Goal: Transaction & Acquisition: Subscribe to service/newsletter

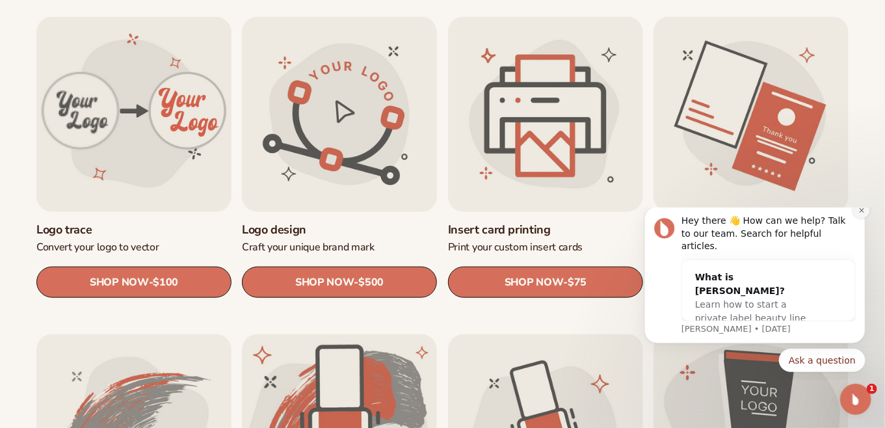
click at [866, 216] on button "Dismiss notification" at bounding box center [861, 209] width 17 height 17
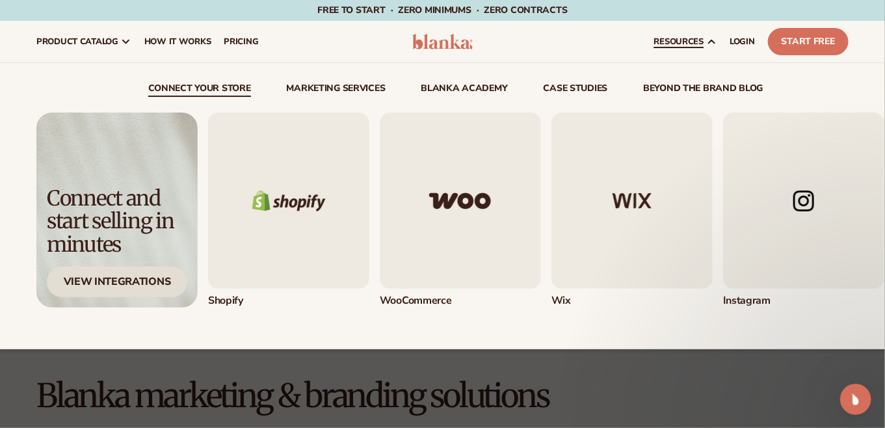
click at [68, 278] on div "View Integrations" at bounding box center [117, 282] width 141 height 31
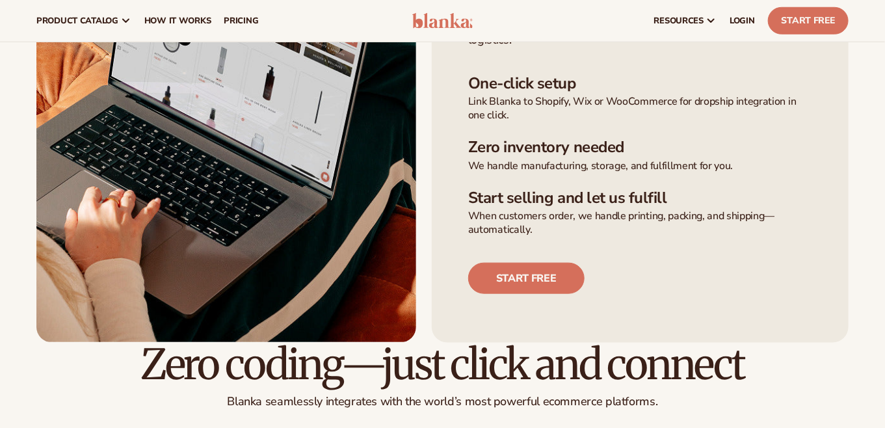
scroll to position [433, 0]
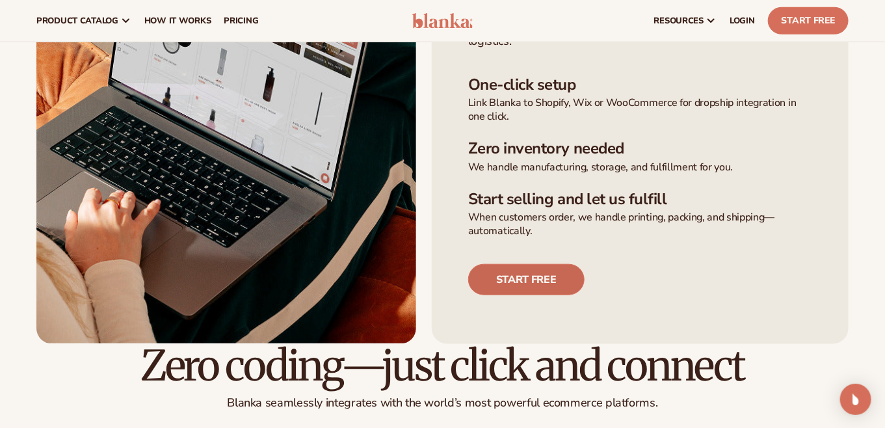
click at [575, 267] on link "Start free" at bounding box center [526, 279] width 116 height 31
